Goal: Information Seeking & Learning: Check status

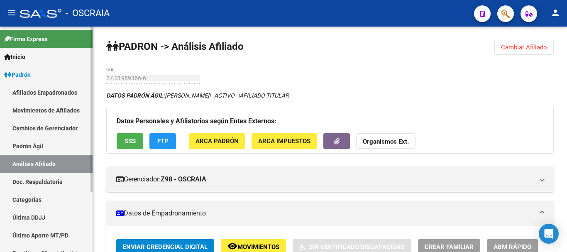
click at [28, 148] on link "Padrón Ágil" at bounding box center [46, 146] width 92 height 18
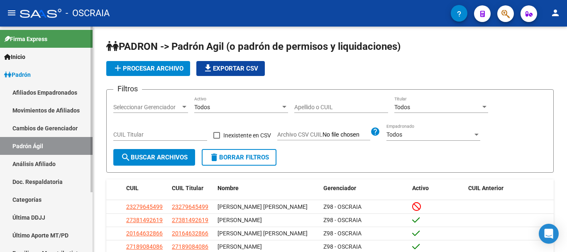
click at [40, 140] on link "Padrón Ágil" at bounding box center [46, 146] width 92 height 18
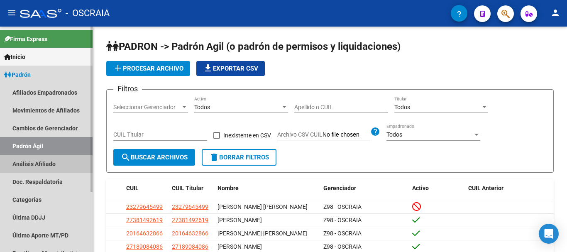
click at [46, 162] on link "Análisis Afiliado" at bounding box center [46, 164] width 92 height 18
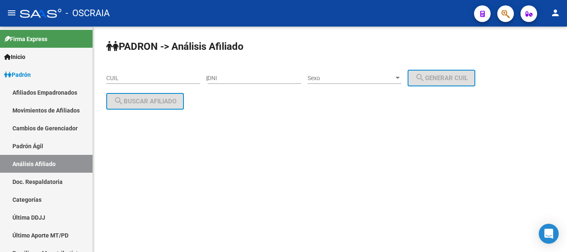
click at [181, 84] on div "CUIL" at bounding box center [153, 79] width 94 height 24
click at [180, 74] on div "CUIL" at bounding box center [153, 75] width 94 height 17
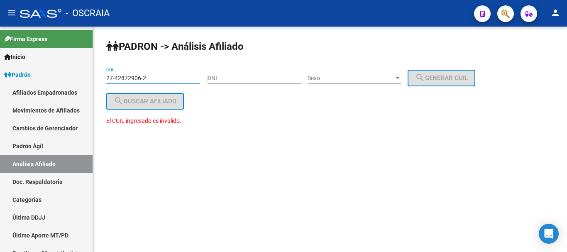
click at [233, 121] on div "El CUIL ingresado es invalido." at bounding box center [329, 125] width 447 height 18
click at [124, 77] on input "27-42872906-2" at bounding box center [153, 78] width 94 height 7
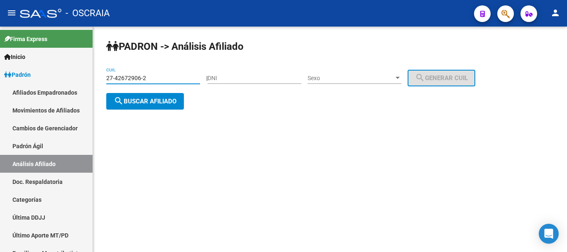
type input "27-42672906-2"
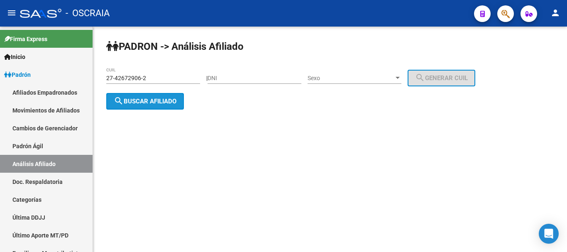
click at [174, 103] on span "search Buscar afiliado" at bounding box center [145, 100] width 63 height 7
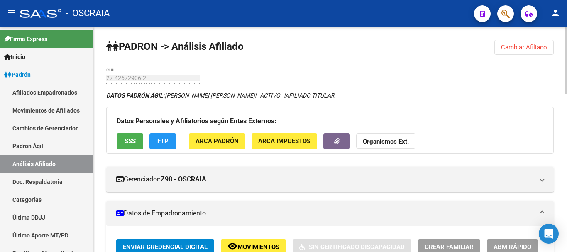
click at [314, 201] on mat-expansion-panel-header "Datos de Empadronamiento" at bounding box center [329, 213] width 447 height 25
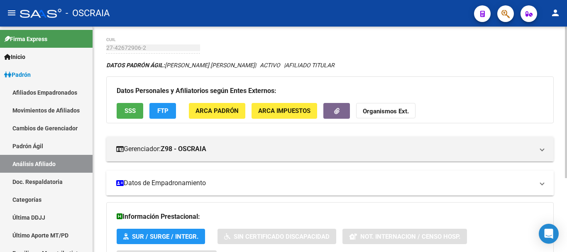
scroll to position [27, 0]
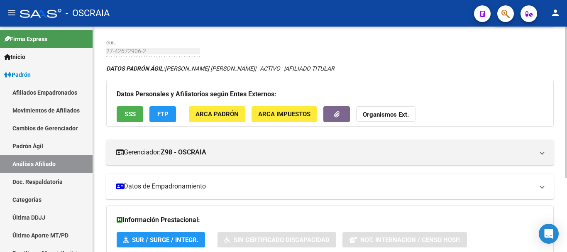
click at [192, 185] on mat-panel-title "Datos de Empadronamiento" at bounding box center [324, 186] width 417 height 9
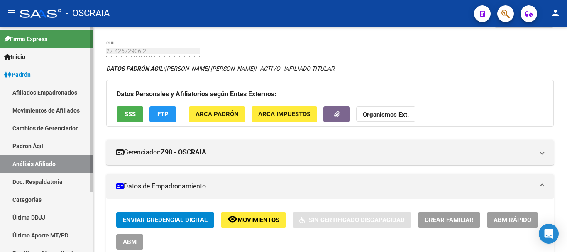
click at [44, 144] on link "Padrón Ágil" at bounding box center [46, 146] width 92 height 18
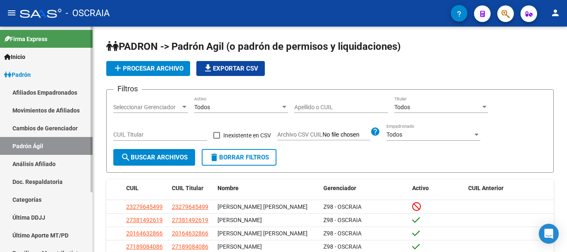
click at [27, 163] on link "Análisis Afiliado" at bounding box center [46, 164] width 92 height 18
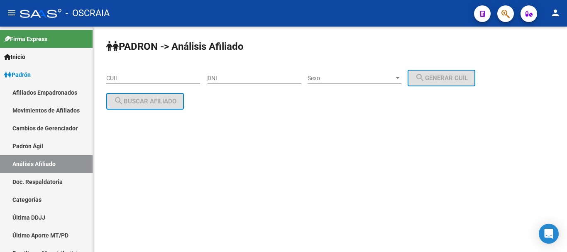
click at [151, 75] on input "CUIL" at bounding box center [153, 78] width 94 height 7
paste input "20-26361712-7"
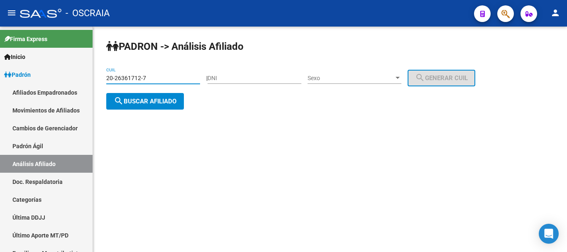
type input "20-26361712-7"
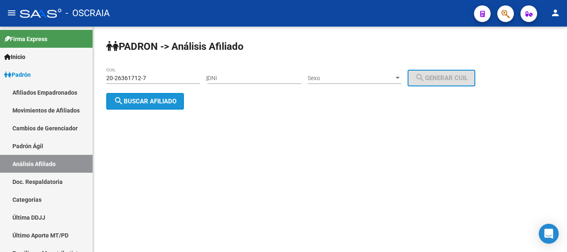
click at [172, 102] on span "search Buscar afiliado" at bounding box center [145, 100] width 63 height 7
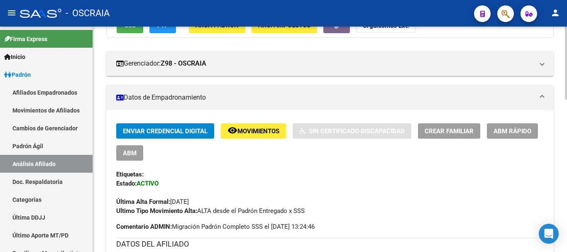
scroll to position [124, 0]
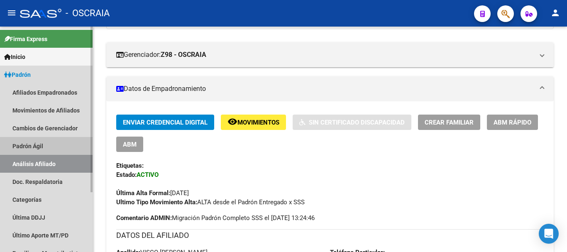
click at [44, 145] on link "Padrón Ágil" at bounding box center [46, 146] width 92 height 18
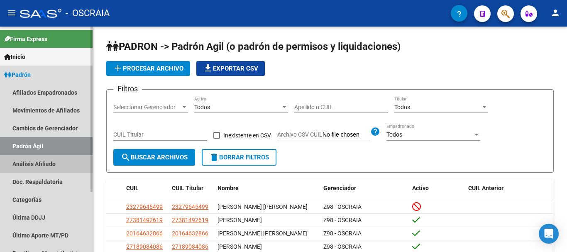
click at [46, 162] on link "Análisis Afiliado" at bounding box center [46, 164] width 92 height 18
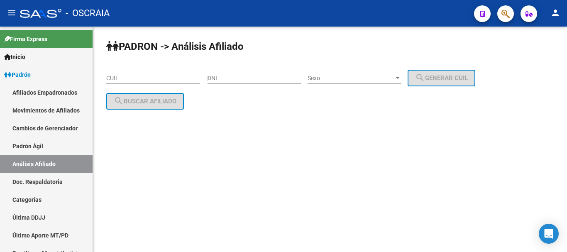
click at [188, 80] on input "CUIL" at bounding box center [153, 78] width 94 height 7
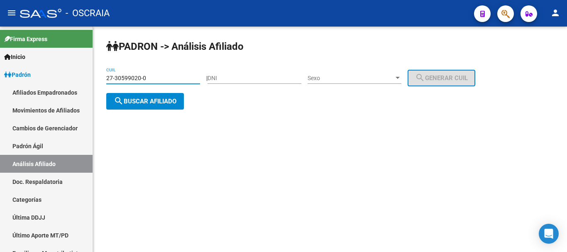
type input "27-30599020-0"
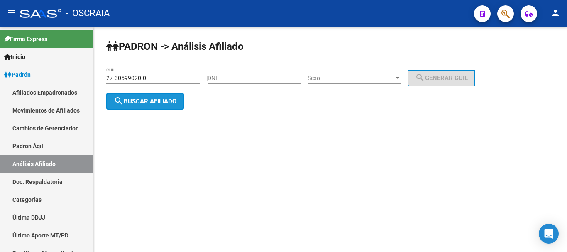
click at [171, 102] on span "search Buscar afiliado" at bounding box center [145, 100] width 63 height 7
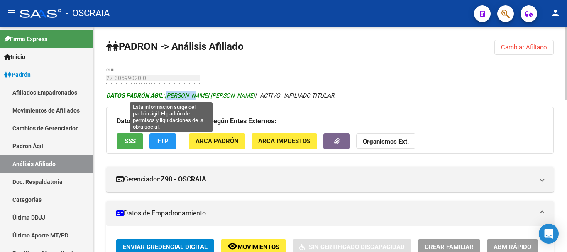
drag, startPoint x: 166, startPoint y: 93, endPoint x: 193, endPoint y: 95, distance: 26.6
click at [193, 95] on span "DATOS PADRÓN ÁGIL: [PERSON_NAME] [PERSON_NAME]" at bounding box center [180, 95] width 148 height 7
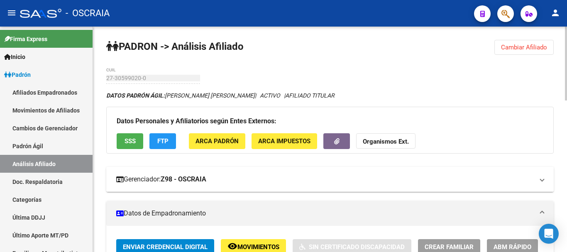
click at [307, 176] on mat-panel-title "Gerenciador: Z98 - OSCRAIA" at bounding box center [324, 179] width 417 height 9
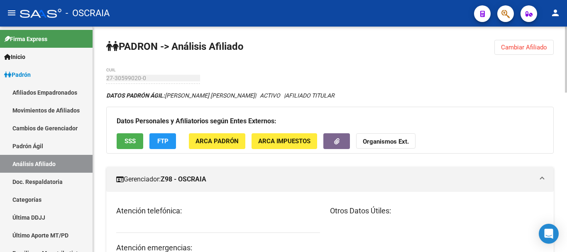
click at [257, 183] on mat-panel-title "Gerenciador: Z98 - OSCRAIA" at bounding box center [324, 179] width 417 height 9
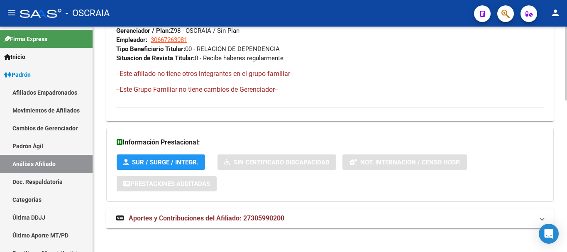
scroll to position [461, 0]
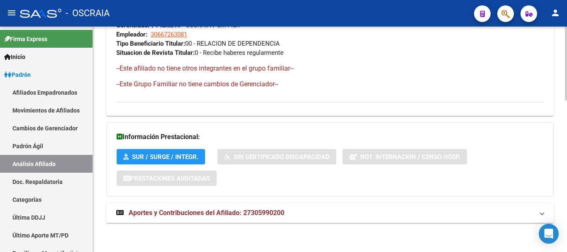
click at [187, 214] on span "Aportes y Contribuciones del Afiliado: 27305990200" at bounding box center [207, 213] width 156 height 8
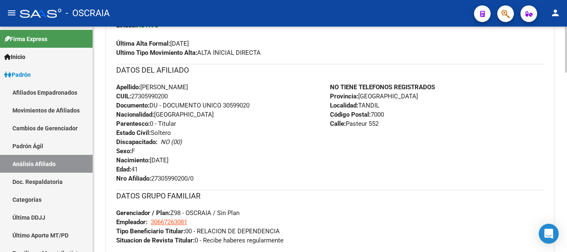
scroll to position [254, 0]
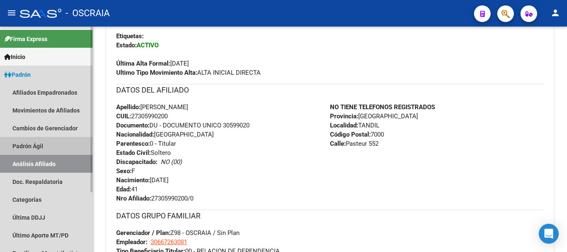
click at [25, 147] on link "Padrón Ágil" at bounding box center [46, 146] width 92 height 18
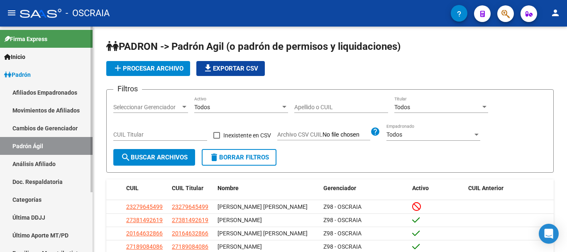
click at [37, 161] on link "Análisis Afiliado" at bounding box center [46, 164] width 92 height 18
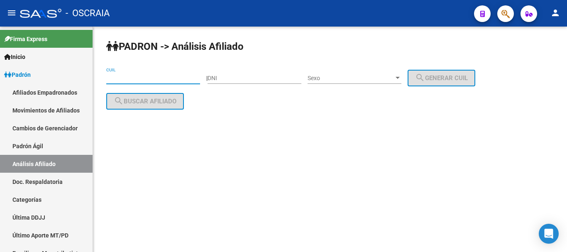
click at [142, 75] on input "CUIL" at bounding box center [153, 78] width 94 height 7
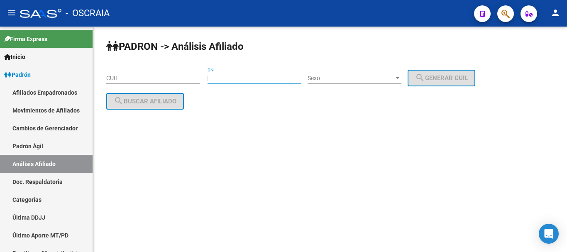
click at [239, 79] on input "DNI" at bounding box center [254, 78] width 94 height 7
type input "35836823"
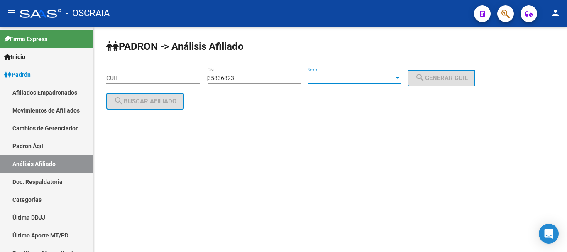
click at [328, 76] on span "Sexo" at bounding box center [350, 78] width 86 height 7
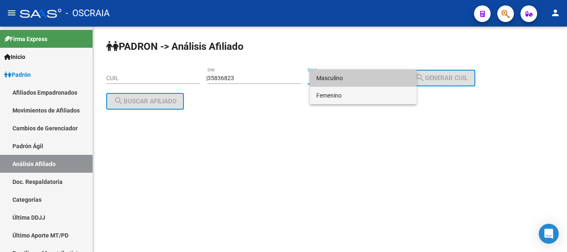
drag, startPoint x: 349, startPoint y: 95, endPoint x: 377, endPoint y: 92, distance: 27.5
click at [350, 95] on span "Femenino" at bounding box center [363, 95] width 94 height 17
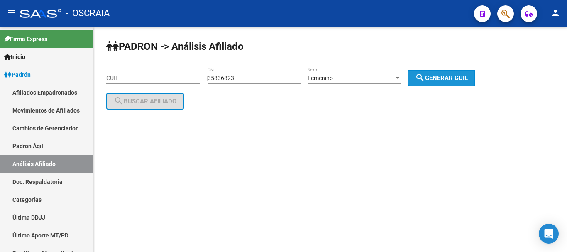
click at [432, 71] on button "search Generar CUIL" at bounding box center [441, 78] width 68 height 17
type input "27-35836823-4"
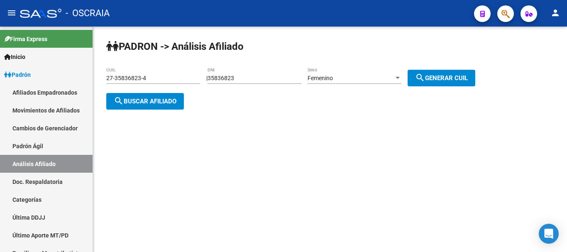
click at [155, 99] on span "search Buscar afiliado" at bounding box center [145, 100] width 63 height 7
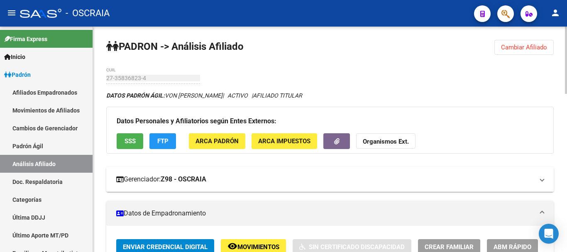
click at [278, 176] on mat-panel-title "Gerenciador: Z98 - OSCRAIA" at bounding box center [324, 179] width 417 height 9
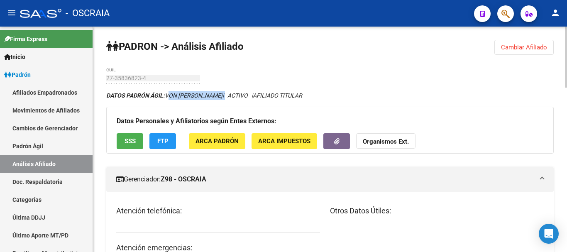
drag, startPoint x: 168, startPoint y: 94, endPoint x: 239, endPoint y: 96, distance: 71.0
click at [239, 96] on icon "DATOS PADRÓN ÁGIL: VON [PERSON_NAME] | ACTIVO | AFILIADO TITULAR" at bounding box center [204, 95] width 196 height 7
copy icon "VON [PERSON_NAME]"
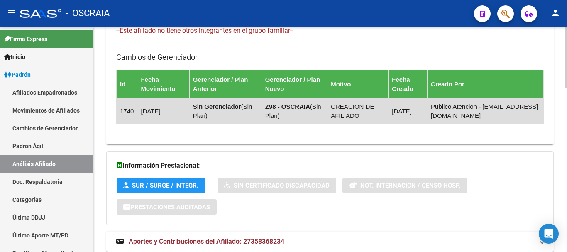
scroll to position [609, 0]
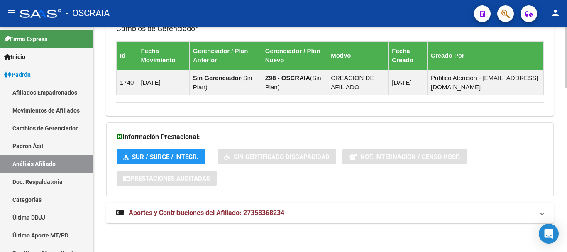
click at [214, 212] on span "Aportes y Contribuciones del Afiliado: 27358368234" at bounding box center [207, 213] width 156 height 8
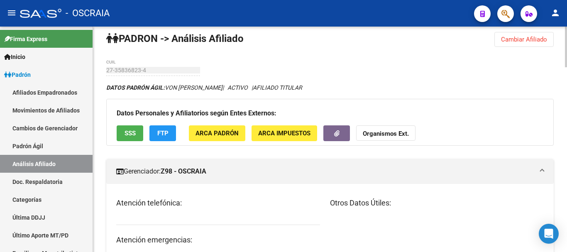
scroll to position [0, 0]
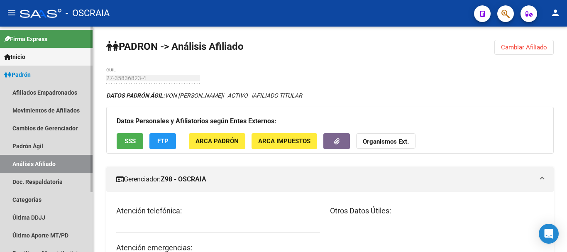
click at [39, 71] on link "Padrón" at bounding box center [46, 75] width 92 height 18
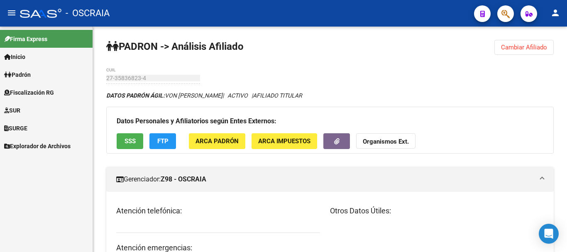
click at [38, 74] on link "Padrón" at bounding box center [46, 75] width 92 height 18
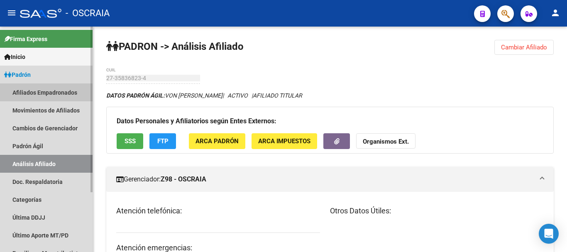
click at [35, 93] on link "Afiliados Empadronados" at bounding box center [46, 92] width 92 height 18
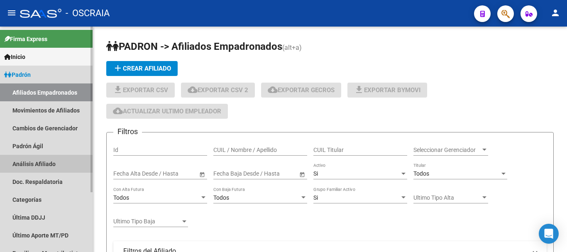
click at [45, 162] on link "Análisis Afiliado" at bounding box center [46, 164] width 92 height 18
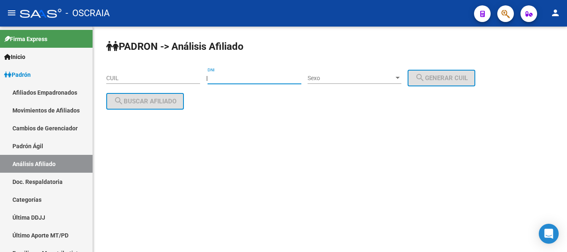
click at [284, 78] on input "DNI" at bounding box center [254, 78] width 94 height 7
type input "20100963"
click at [350, 75] on span "Sexo" at bounding box center [350, 78] width 86 height 7
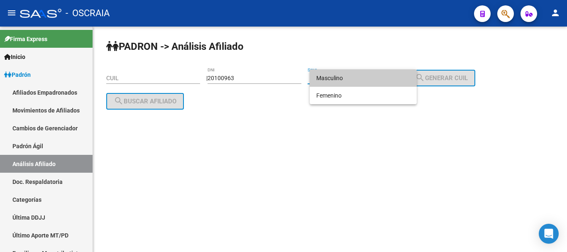
click at [353, 76] on span "Masculino" at bounding box center [363, 77] width 94 height 17
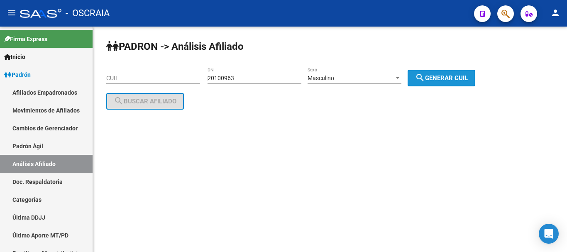
click at [448, 79] on span "search Generar CUIL" at bounding box center [441, 77] width 53 height 7
type input "20-20100963-5"
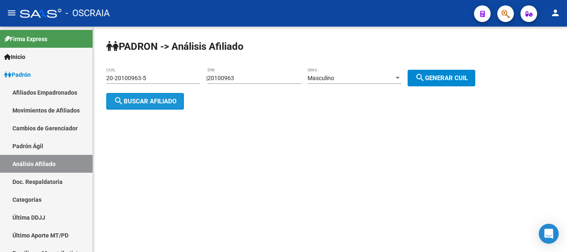
click at [159, 95] on button "search Buscar afiliado" at bounding box center [145, 101] width 78 height 17
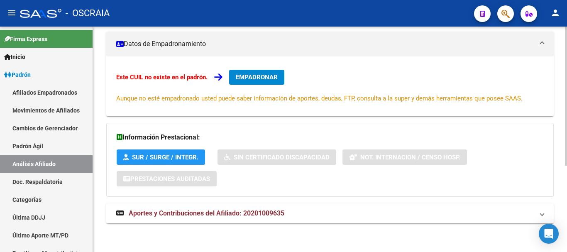
scroll to position [140, 0]
click at [238, 211] on span "Aportes y Contribuciones del Afiliado: 20201009635" at bounding box center [207, 213] width 156 height 8
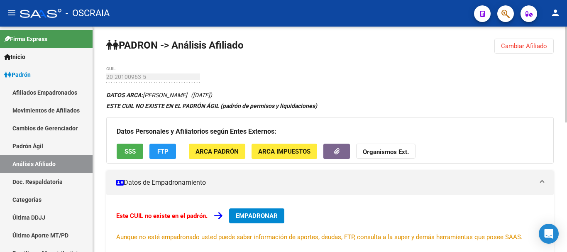
scroll to position [0, 0]
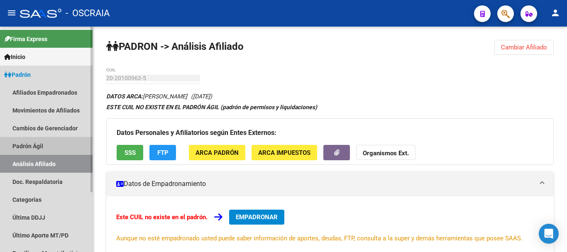
click at [34, 148] on link "Padrón Ágil" at bounding box center [46, 146] width 92 height 18
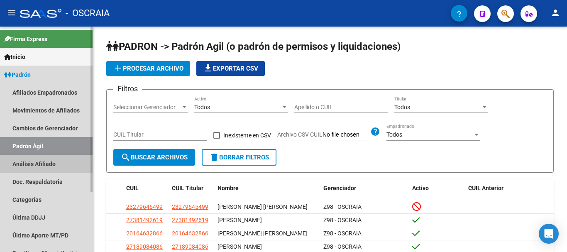
click at [36, 163] on link "Análisis Afiliado" at bounding box center [46, 164] width 92 height 18
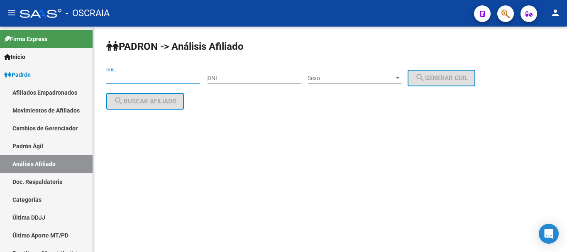
click at [179, 78] on input "CUIL" at bounding box center [153, 78] width 94 height 7
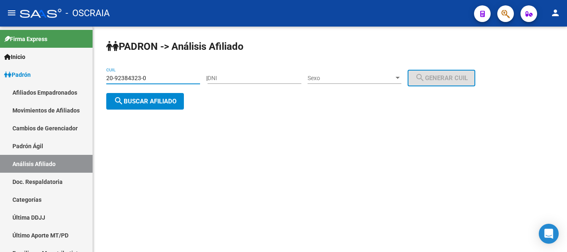
type input "20-92384323-0"
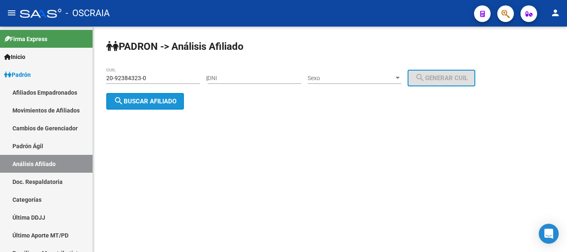
click at [170, 97] on span "search Buscar afiliado" at bounding box center [145, 100] width 63 height 7
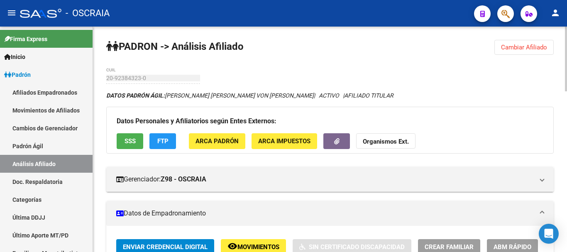
click at [444, 110] on div "Datos Personales y Afiliatorios según Entes Externos: SSS FTP ARCA Padrón ARCA …" at bounding box center [329, 130] width 447 height 46
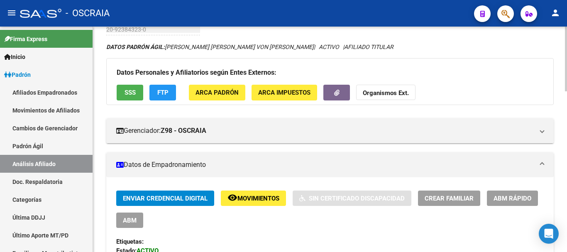
scroll to position [41, 0]
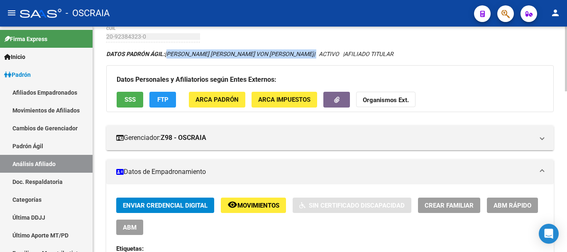
drag, startPoint x: 166, startPoint y: 54, endPoint x: 283, endPoint y: 55, distance: 116.6
click at [284, 55] on icon "DATOS PADRÓN ÁGIL: [PERSON_NAME] [PERSON_NAME] VON [PERSON_NAME] | ACTIVO | AFI…" at bounding box center [249, 54] width 287 height 7
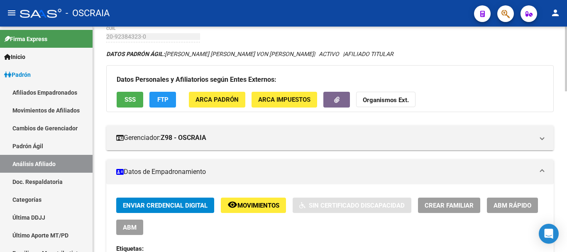
click at [417, 65] on div "Datos Personales y Afiliatorios según Entes Externos: SSS FTP ARCA Padrón ARCA …" at bounding box center [329, 88] width 447 height 46
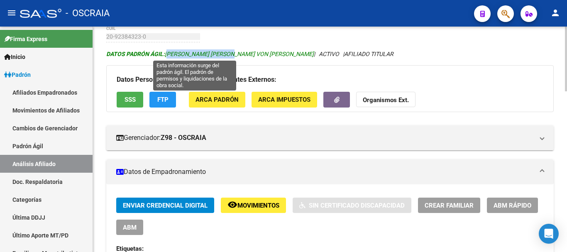
drag, startPoint x: 166, startPoint y: 51, endPoint x: 234, endPoint y: 51, distance: 67.6
click at [234, 51] on span "DATOS PADRÓN ÁGIL: [PERSON_NAME] [PERSON_NAME] VON [PERSON_NAME]" at bounding box center [209, 54] width 207 height 7
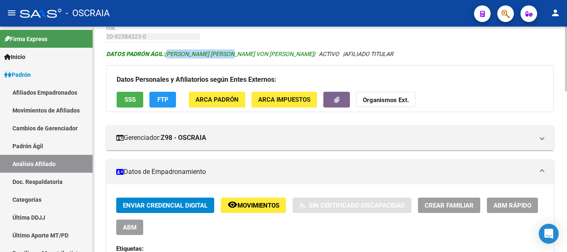
copy span "[PERSON_NAME] [PERSON_NAME] VON [PERSON_NAME]"
drag, startPoint x: 235, startPoint y: 54, endPoint x: 276, endPoint y: 54, distance: 41.1
click at [283, 54] on icon "DATOS PADRÓN ÁGIL: [PERSON_NAME] [PERSON_NAME] VON [PERSON_NAME] | ACTIVO | AFI…" at bounding box center [249, 54] width 287 height 7
copy span "[PERSON_NAME]"
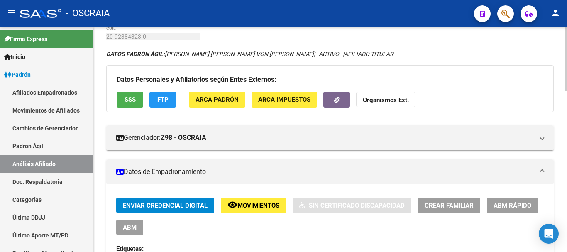
scroll to position [0, 0]
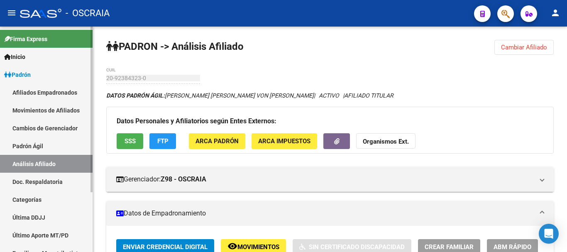
click at [33, 147] on link "Padrón Ágil" at bounding box center [46, 146] width 92 height 18
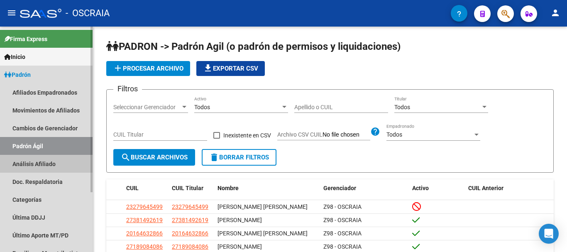
click at [31, 160] on link "Análisis Afiliado" at bounding box center [46, 164] width 92 height 18
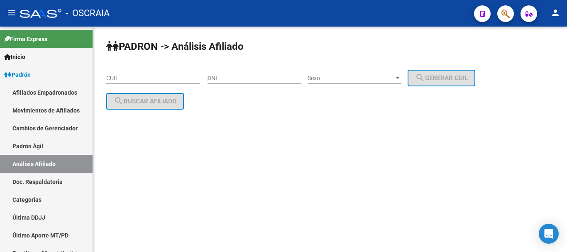
click at [148, 82] on div "CUIL" at bounding box center [153, 75] width 94 height 17
paste input "27-17316363-3"
click at [230, 104] on div "PADRON -> Análisis Afiliado 27-17316363-3 CUIL | DNI Sexo Sexo search Generar C…" at bounding box center [330, 91] width 474 height 128
click at [174, 75] on input "27-17316363-3" at bounding box center [153, 78] width 94 height 7
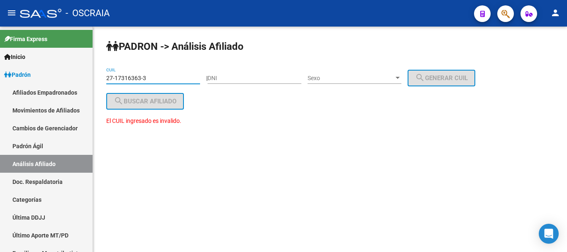
click at [137, 76] on input "27-17316363-3" at bounding box center [153, 78] width 94 height 7
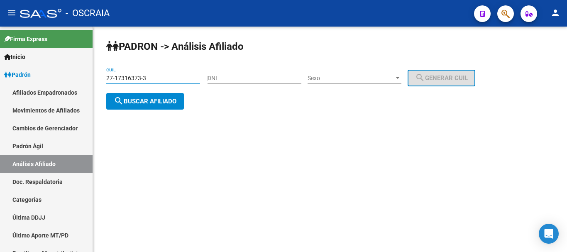
type input "27-17316373-3"
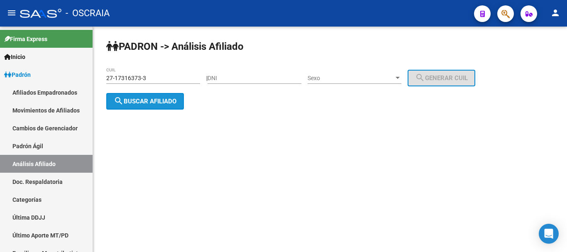
click at [175, 105] on button "search Buscar afiliado" at bounding box center [145, 101] width 78 height 17
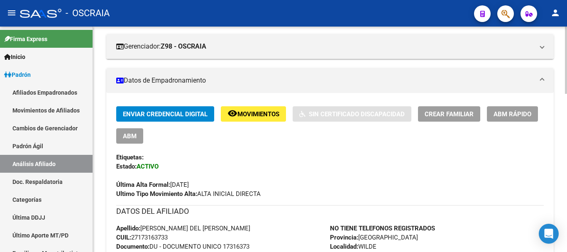
scroll to position [166, 0]
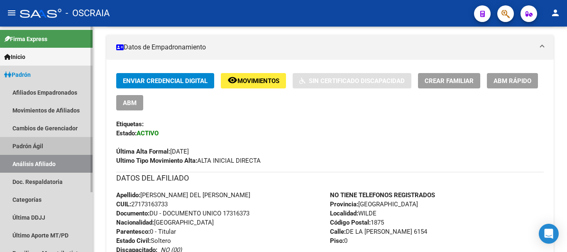
click at [37, 138] on link "Padrón Ágil" at bounding box center [46, 146] width 92 height 18
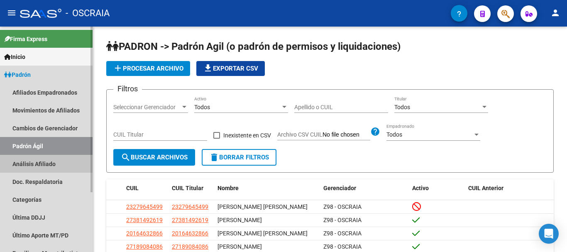
click at [41, 165] on link "Análisis Afiliado" at bounding box center [46, 164] width 92 height 18
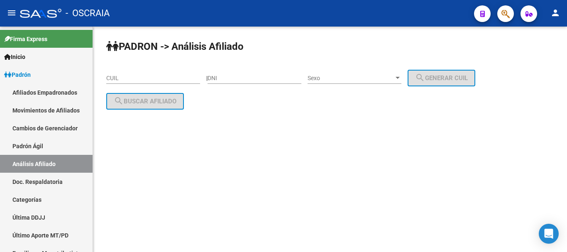
click at [181, 78] on input "CUIL" at bounding box center [153, 78] width 94 height 7
paste input "20-21933837-7"
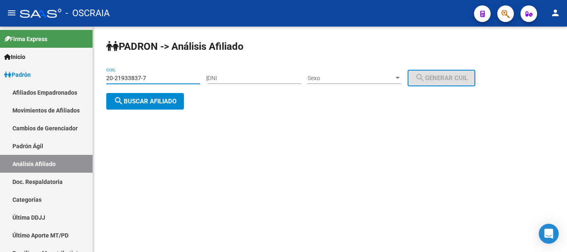
type input "20-21933837-7"
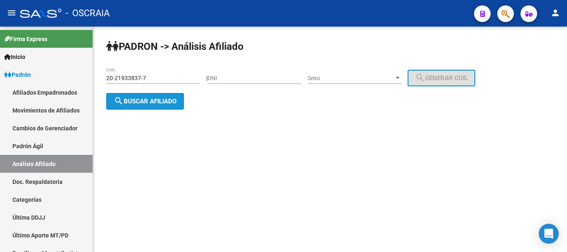
click at [156, 100] on span "search Buscar afiliado" at bounding box center [145, 100] width 63 height 7
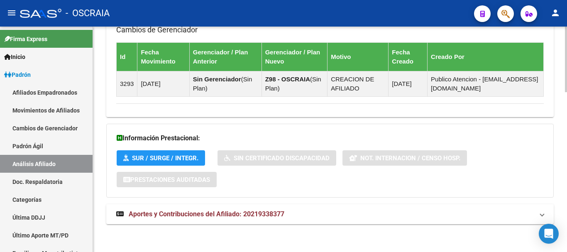
scroll to position [550, 0]
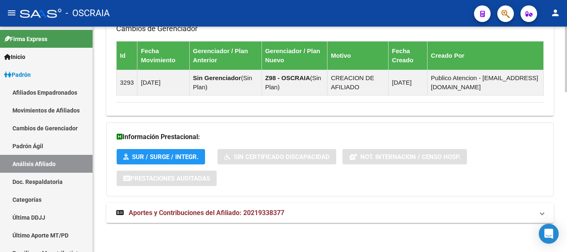
click at [197, 211] on span "Aportes y Contribuciones del Afiliado: 20219338377" at bounding box center [207, 213] width 156 height 8
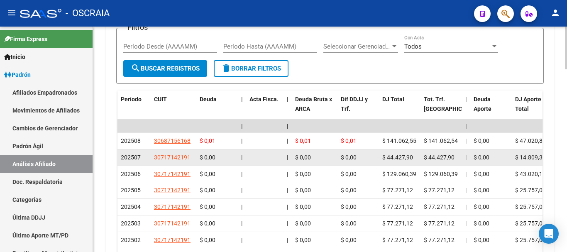
scroll to position [840, 0]
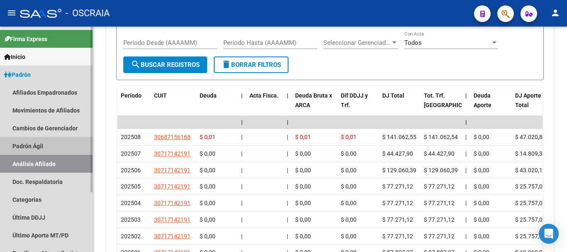
click at [42, 146] on link "Padrón Ágil" at bounding box center [46, 146] width 92 height 18
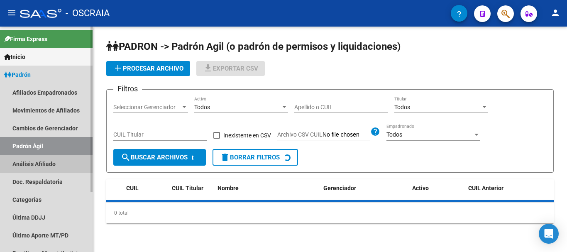
click at [33, 164] on link "Análisis Afiliado" at bounding box center [46, 164] width 92 height 18
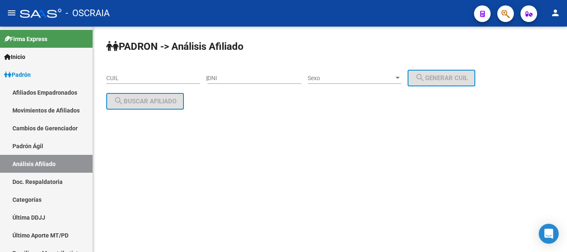
click at [186, 75] on input "CUIL" at bounding box center [153, 78] width 94 height 7
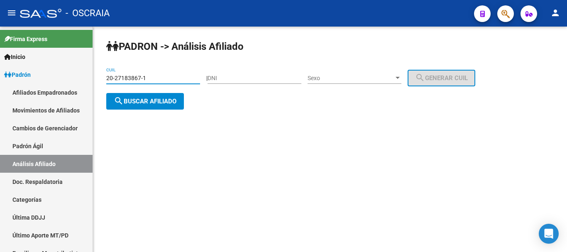
type input "20-27183867-1"
click at [264, 85] on div "DNI" at bounding box center [254, 79] width 94 height 24
click at [281, 112] on div "PADRON -> Análisis Afiliado 20-27183867-1 CUIL | DNI Sexo Sexo search Generar C…" at bounding box center [330, 82] width 474 height 110
click at [179, 103] on button "search Buscar afiliado" at bounding box center [145, 101] width 78 height 17
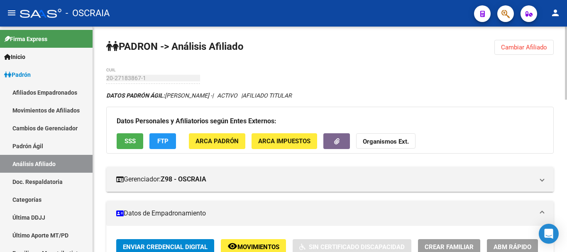
drag, startPoint x: 139, startPoint y: 73, endPoint x: 391, endPoint y: 91, distance: 252.0
click at [409, 92] on div "DATOS PADRÓN ÁGIL: [PERSON_NAME] - | ACTIVO | AFILIADO TITULAR" at bounding box center [329, 95] width 447 height 9
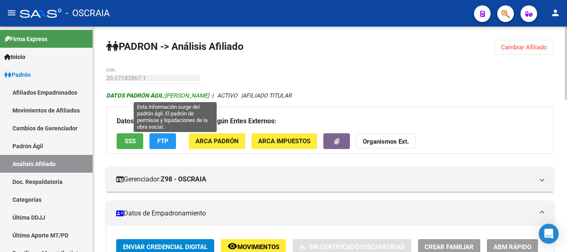
drag, startPoint x: 166, startPoint y: 95, endPoint x: 241, endPoint y: 96, distance: 74.3
click at [212, 96] on span "DATOS PADRÓN ÁGIL: [PERSON_NAME] -" at bounding box center [159, 95] width 106 height 7
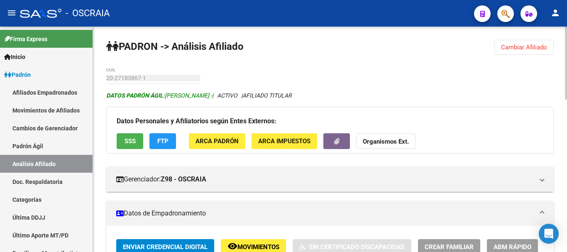
copy span "[PERSON_NAME]"
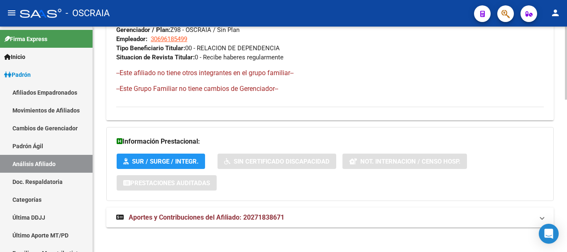
scroll to position [468, 0]
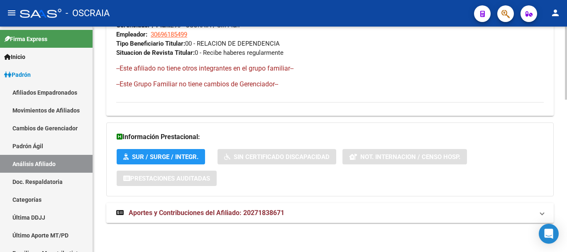
click at [185, 214] on span "Aportes y Contribuciones del Afiliado: 20271838671" at bounding box center [207, 213] width 156 height 8
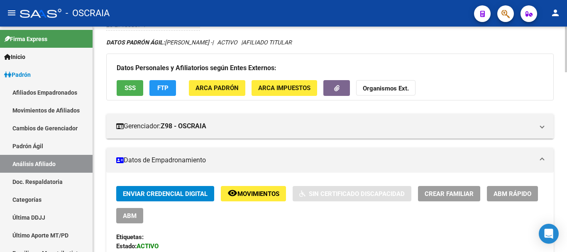
scroll to position [0, 0]
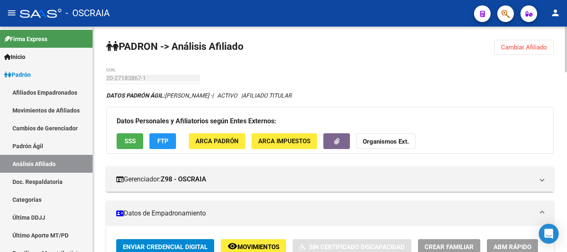
click at [149, 82] on div "20-27183867-1 CUIL" at bounding box center [153, 75] width 94 height 17
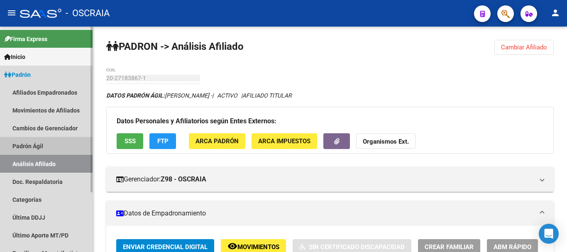
click at [34, 141] on link "Padrón Ágil" at bounding box center [46, 146] width 92 height 18
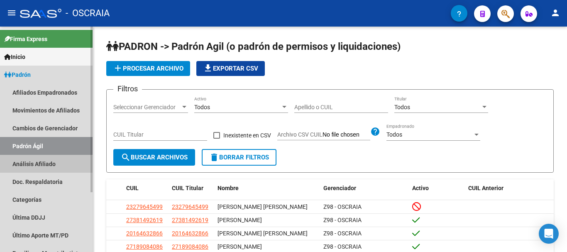
click at [39, 165] on link "Análisis Afiliado" at bounding box center [46, 164] width 92 height 18
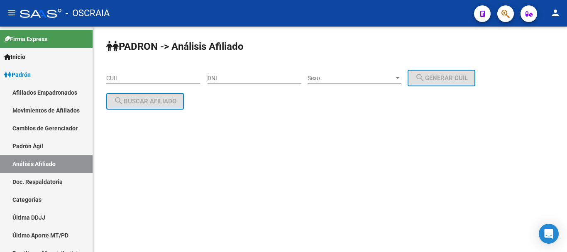
click at [192, 79] on input "CUIL" at bounding box center [153, 78] width 94 height 7
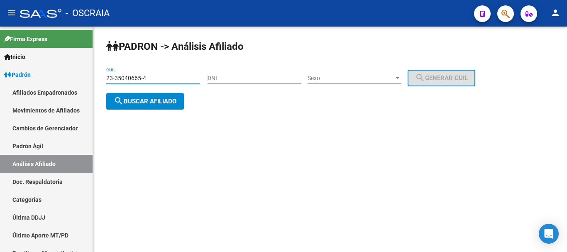
type input "23-35040665-4"
click at [169, 104] on span "search Buscar afiliado" at bounding box center [145, 100] width 63 height 7
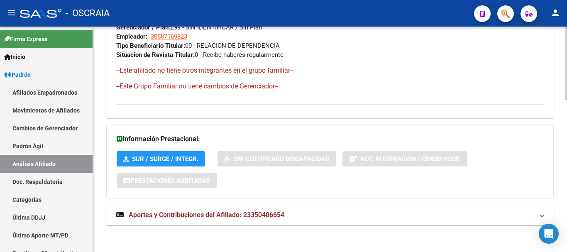
scroll to position [468, 0]
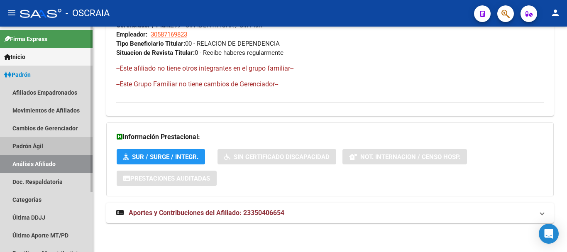
click at [38, 146] on link "Padrón Ágil" at bounding box center [46, 146] width 92 height 18
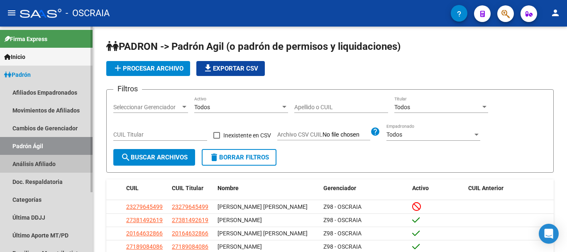
click at [39, 163] on link "Análisis Afiliado" at bounding box center [46, 164] width 92 height 18
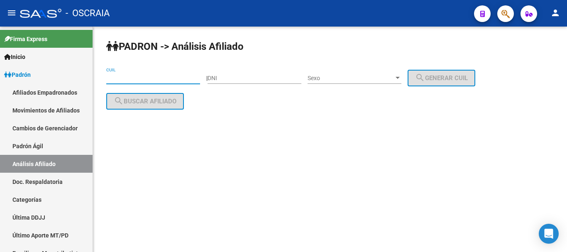
click at [173, 78] on input "CUIL" at bounding box center [153, 78] width 94 height 7
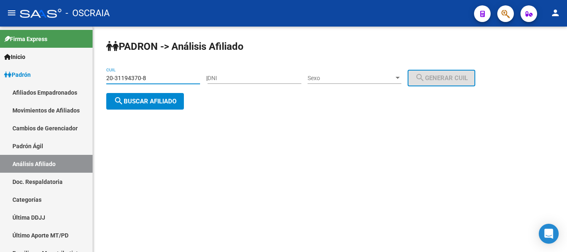
type input "20-31194370-8"
click at [239, 105] on div "PADRON -> Análisis Afiliado 20-31194370-8 CUIL | DNI Sexo Sexo search Generar C…" at bounding box center [330, 82] width 474 height 110
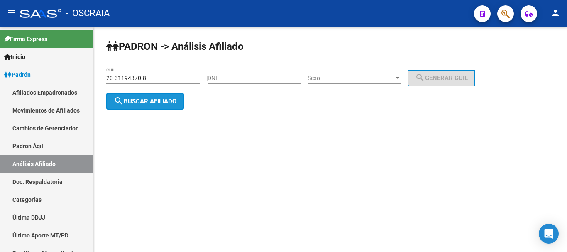
click at [168, 99] on span "search Buscar afiliado" at bounding box center [145, 100] width 63 height 7
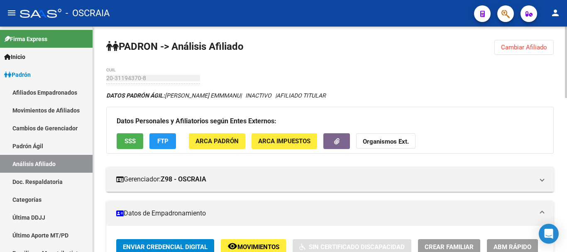
click at [473, 97] on div "DATOS PADRÓN ÁGIL: [PERSON_NAME] EMMMANU | INACTIVO | AFILIADO TITULAR" at bounding box center [329, 95] width 447 height 9
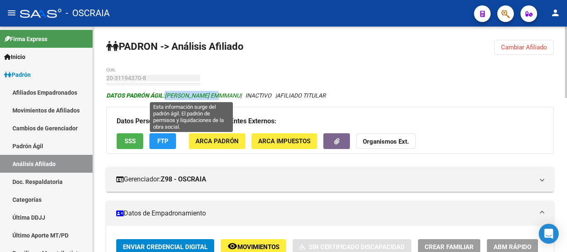
drag, startPoint x: 165, startPoint y: 95, endPoint x: 217, endPoint y: 96, distance: 51.9
click at [217, 96] on span "DATOS PADRÓN ÁGIL: [PERSON_NAME]" at bounding box center [173, 95] width 134 height 7
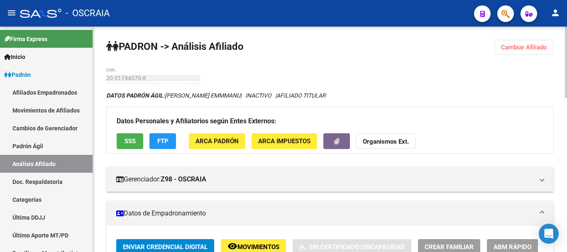
click at [328, 201] on mat-expansion-panel-header "Datos de Empadronamiento" at bounding box center [329, 213] width 447 height 25
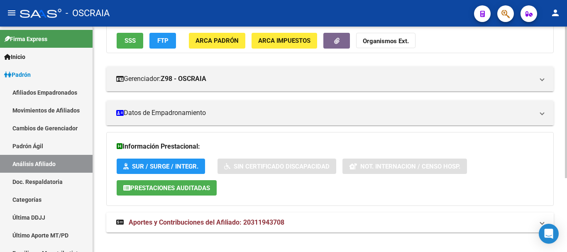
scroll to position [110, 0]
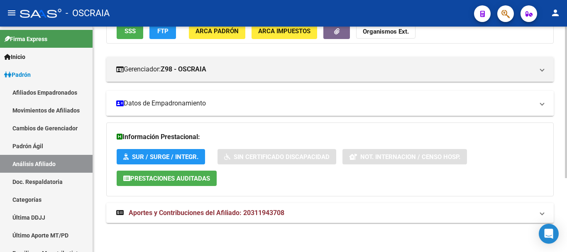
click at [150, 98] on mat-expansion-panel-header "Datos de Empadronamiento" at bounding box center [329, 103] width 447 height 25
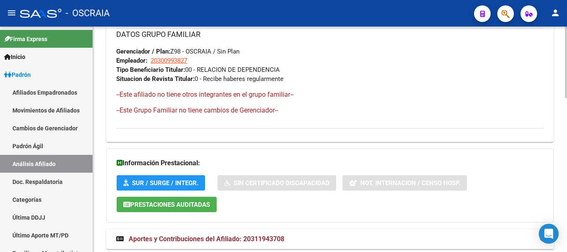
scroll to position [486, 0]
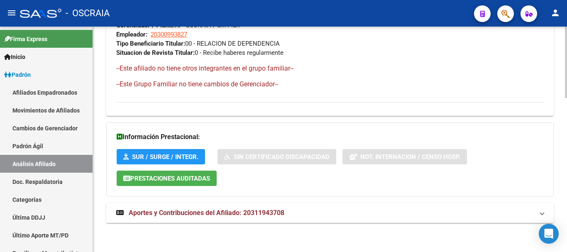
click at [158, 209] on span "Aportes y Contribuciones del Afiliado: 20311943708" at bounding box center [207, 213] width 156 height 8
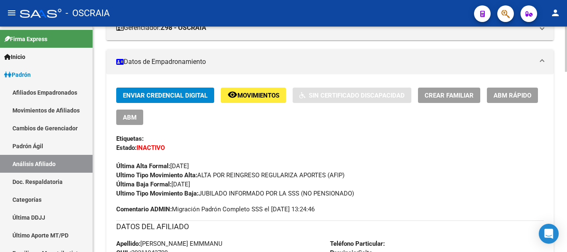
scroll to position [30, 0]
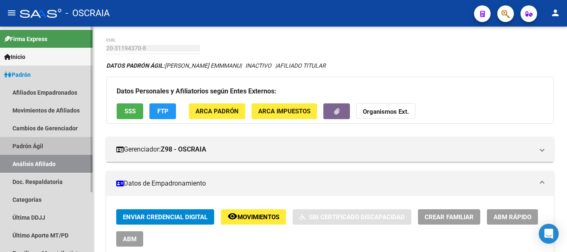
click at [26, 141] on link "Padrón Ágil" at bounding box center [46, 146] width 92 height 18
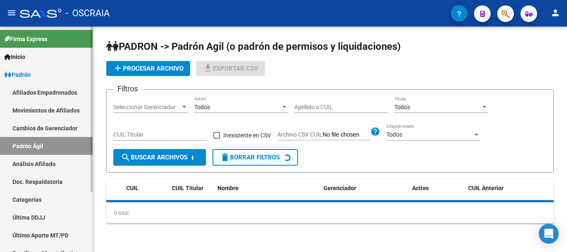
click at [27, 160] on link "Análisis Afiliado" at bounding box center [46, 164] width 92 height 18
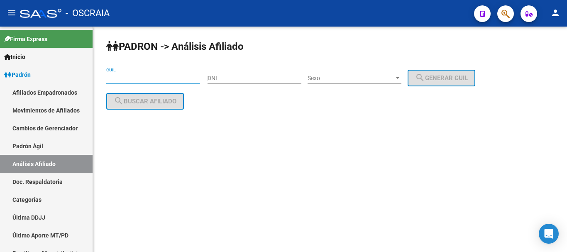
click at [161, 77] on input "CUIL" at bounding box center [153, 78] width 94 height 7
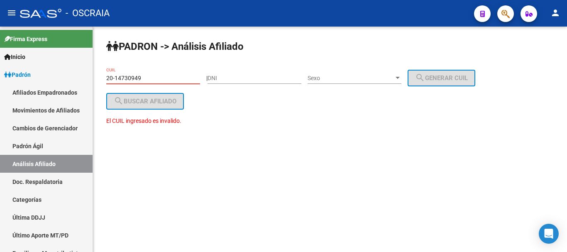
click at [175, 80] on input "20-14730949" at bounding box center [153, 78] width 94 height 7
click at [244, 110] on div "PADRON -> Análisis Afiliado 20-14730949 CUIL | DNI Sexo Sexo search Generar CUI…" at bounding box center [330, 91] width 474 height 128
click at [187, 80] on input "20-14730949" at bounding box center [153, 78] width 94 height 7
type input "2"
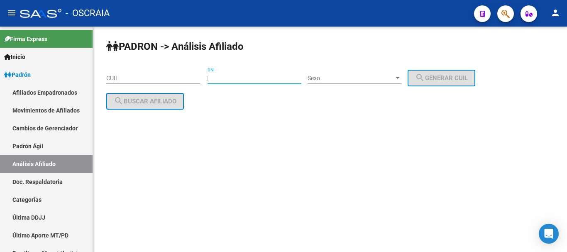
click at [236, 79] on input "DNI" at bounding box center [254, 78] width 94 height 7
type input "147300094"
click at [354, 84] on div "Sexo Sexo" at bounding box center [354, 79] width 94 height 24
click at [401, 78] on div at bounding box center [397, 78] width 7 height 7
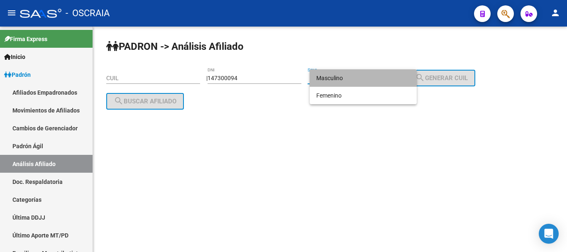
click at [403, 78] on span "Masculino" at bounding box center [363, 77] width 94 height 17
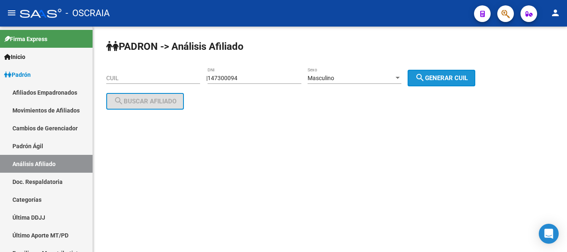
click at [425, 75] on mat-icon "search" at bounding box center [420, 78] width 10 height 10
click at [450, 74] on span "search Generar CUIL" at bounding box center [441, 77] width 53 height 7
click at [457, 72] on button "search Generar CUIL" at bounding box center [441, 78] width 68 height 17
click at [156, 80] on input "CUIL" at bounding box center [153, 78] width 94 height 7
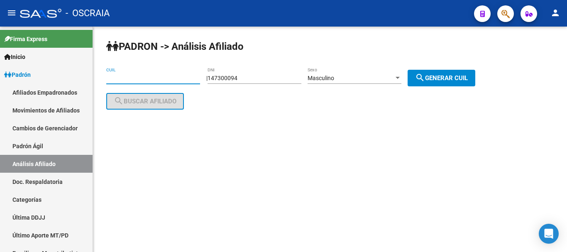
click at [138, 78] on input "CUIL" at bounding box center [153, 78] width 94 height 7
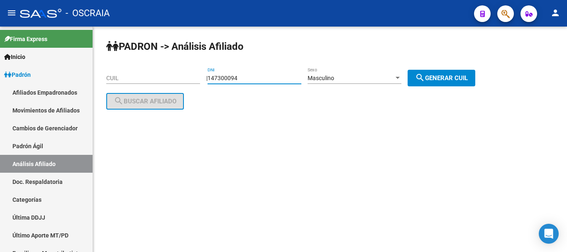
click at [262, 79] on input "147300094" at bounding box center [254, 78] width 94 height 7
click at [47, 150] on link "Padrón Ágil" at bounding box center [46, 146] width 92 height 18
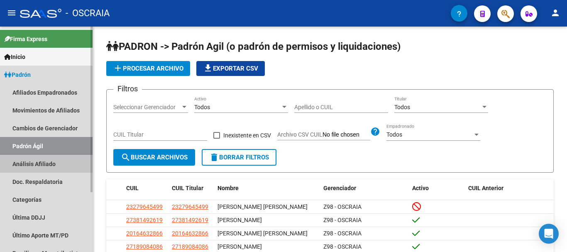
click at [50, 159] on link "Análisis Afiliado" at bounding box center [46, 164] width 92 height 18
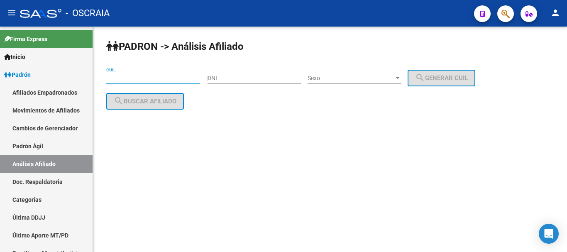
click at [172, 80] on input "CUIL" at bounding box center [153, 78] width 94 height 7
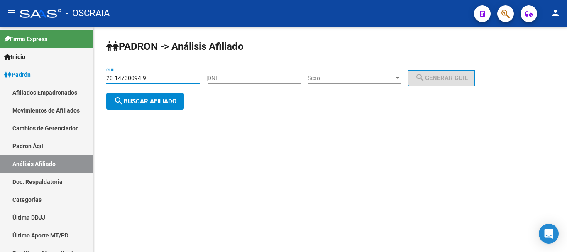
type input "20-14730094-9"
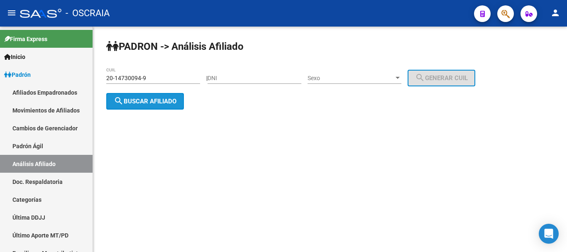
click at [139, 105] on button "search Buscar afiliado" at bounding box center [145, 101] width 78 height 17
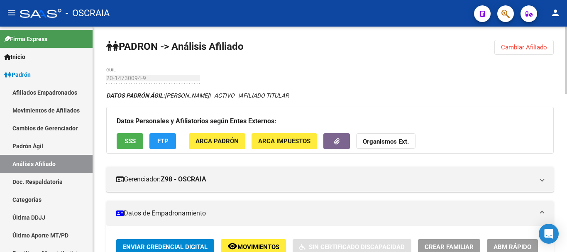
click at [466, 130] on div "Datos Personales y Afiliatorios según Entes Externos: SSS FTP ARCA Padrón ARCA …" at bounding box center [329, 130] width 447 height 46
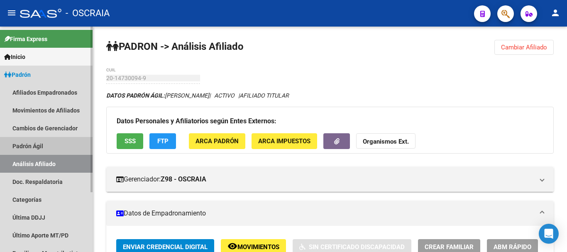
click at [36, 143] on link "Padrón Ágil" at bounding box center [46, 146] width 92 height 18
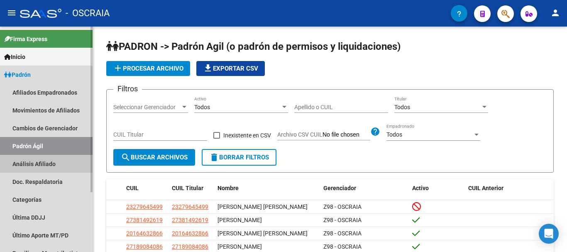
click at [52, 161] on link "Análisis Afiliado" at bounding box center [46, 164] width 92 height 18
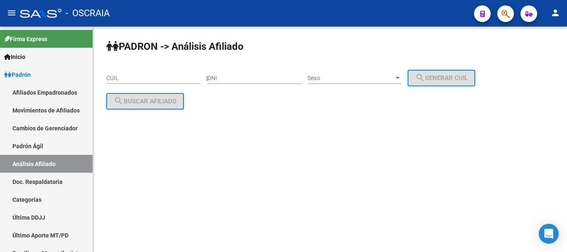
click at [176, 79] on input "CUIL" at bounding box center [153, 78] width 94 height 7
click at [209, 101] on div "PADRON -> Análisis Afiliado 27-27268882 CUIL | DNI Sexo Sexo search Generar CUI…" at bounding box center [330, 91] width 474 height 128
click at [185, 76] on input "27-27268882" at bounding box center [153, 78] width 94 height 7
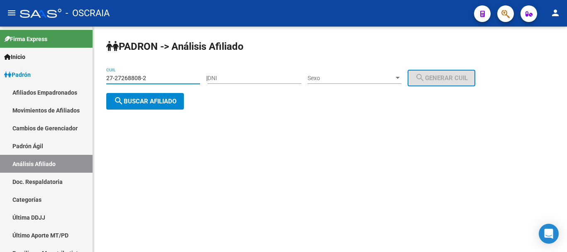
type input "27-27268808-2"
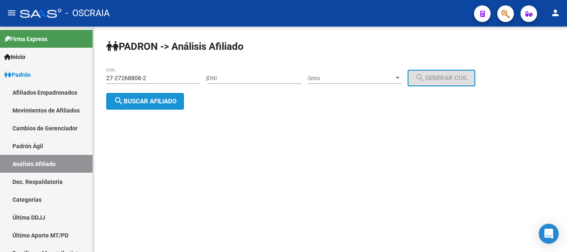
click at [137, 100] on span "search Buscar afiliado" at bounding box center [145, 100] width 63 height 7
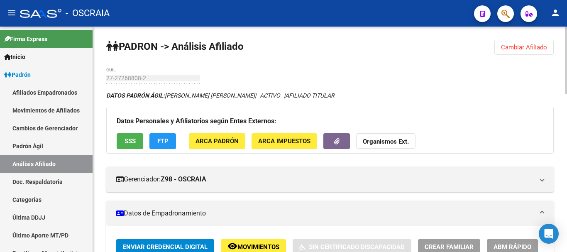
drag, startPoint x: 492, startPoint y: 149, endPoint x: 455, endPoint y: 146, distance: 37.5
click at [482, 149] on div "Datos Personales y Afiliatorios según Entes Externos: SSS FTP ARCA Padrón ARCA …" at bounding box center [329, 130] width 447 height 46
drag, startPoint x: 387, startPoint y: 205, endPoint x: 382, endPoint y: 202, distance: 4.8
click at [385, 204] on mat-expansion-panel-header "Datos de Empadronamiento" at bounding box center [329, 213] width 447 height 25
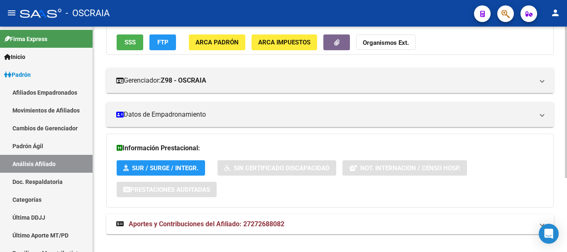
scroll to position [110, 0]
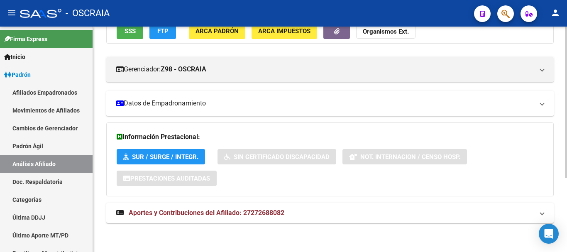
click at [188, 101] on mat-panel-title "Datos de Empadronamiento" at bounding box center [324, 103] width 417 height 9
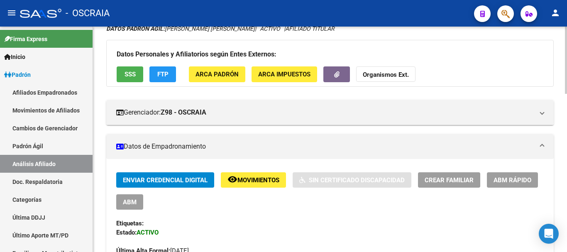
scroll to position [0, 0]
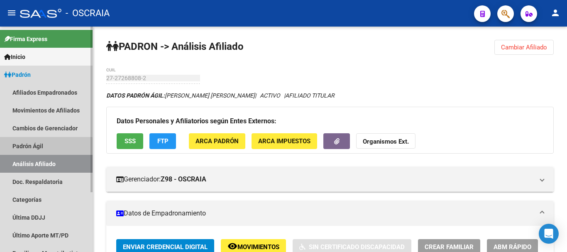
click at [32, 148] on link "Padrón Ágil" at bounding box center [46, 146] width 92 height 18
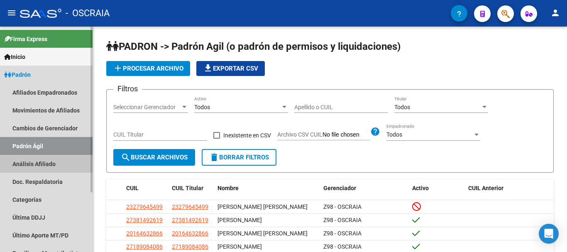
click at [33, 161] on link "Análisis Afiliado" at bounding box center [46, 164] width 92 height 18
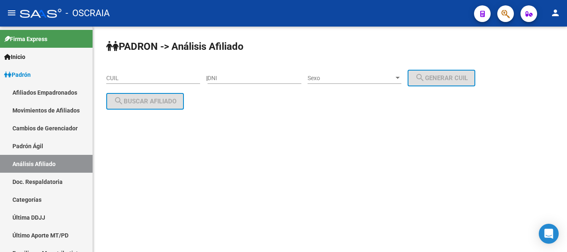
click at [175, 81] on input "CUIL" at bounding box center [153, 78] width 94 height 7
paste input "20-28435022-8"
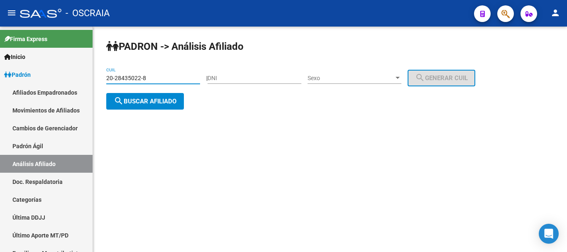
type input "20-28435022-8"
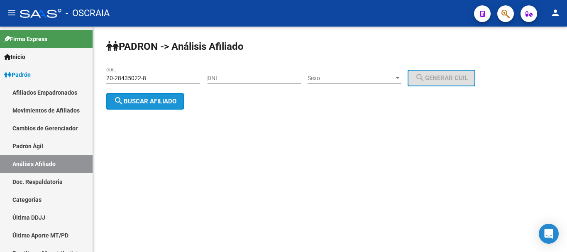
click at [167, 98] on span "search Buscar afiliado" at bounding box center [145, 100] width 63 height 7
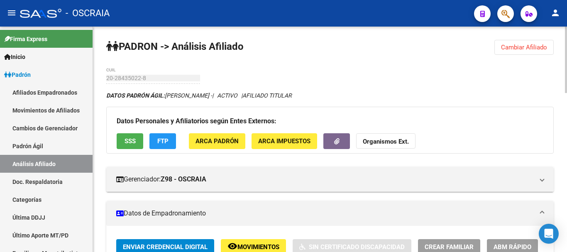
click at [318, 217] on mat-panel-title "Datos de Empadronamiento" at bounding box center [324, 213] width 417 height 9
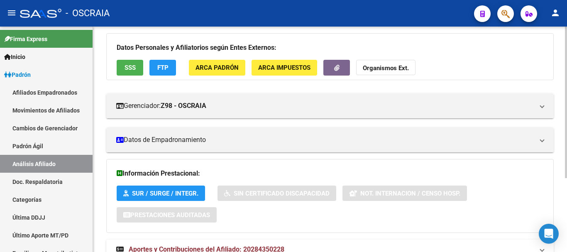
scroll to position [83, 0]
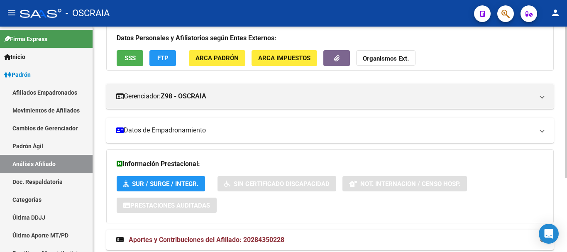
click at [191, 122] on mat-expansion-panel-header "Datos de Empadronamiento" at bounding box center [329, 130] width 447 height 25
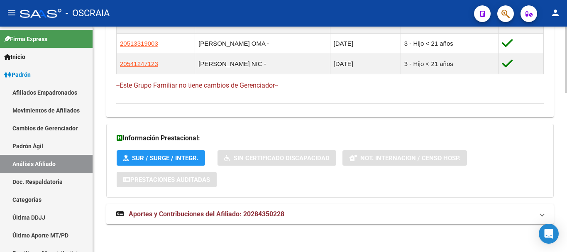
scroll to position [540, 0]
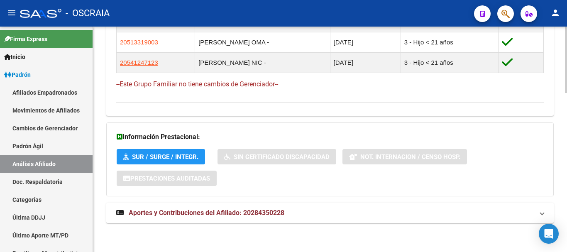
click at [227, 211] on span "Aportes y Contribuciones del Afiliado: 20284350228" at bounding box center [207, 213] width 156 height 8
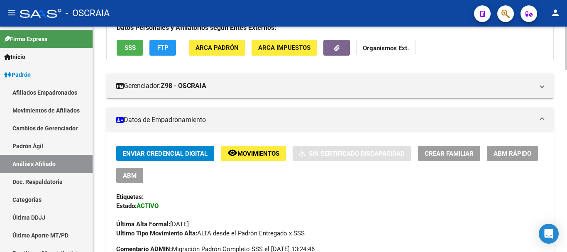
scroll to position [0, 0]
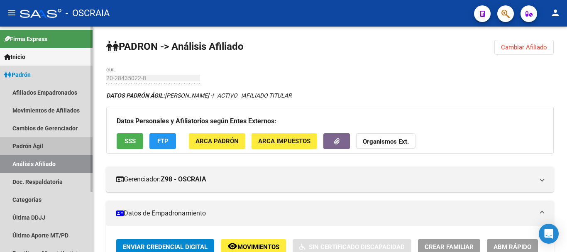
click at [34, 140] on link "Padrón Ágil" at bounding box center [46, 146] width 92 height 18
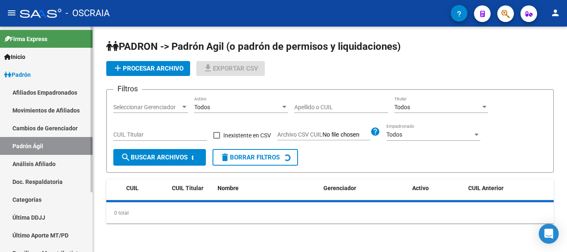
click at [32, 161] on link "Análisis Afiliado" at bounding box center [46, 164] width 92 height 18
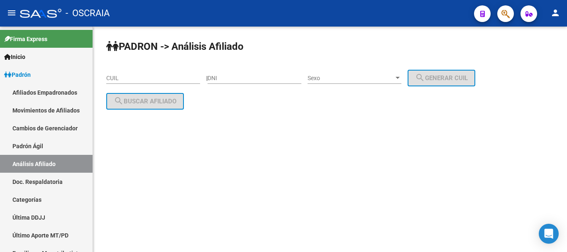
click at [169, 76] on input "CUIL" at bounding box center [153, 78] width 94 height 7
paste input "23-43867624-4"
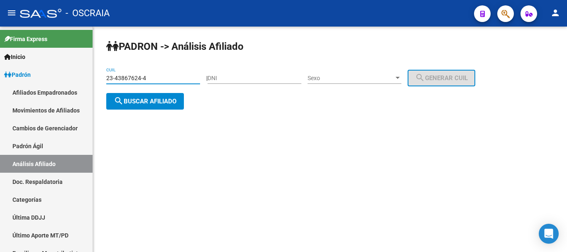
type input "23-43867624-4"
drag, startPoint x: 265, startPoint y: 130, endPoint x: 251, endPoint y: 124, distance: 16.0
click at [265, 129] on div "PADRON -> Análisis Afiliado 23-43867624-4 CUIL | DNI Sexo Sexo search Generar C…" at bounding box center [330, 82] width 474 height 110
click at [159, 97] on span "search Buscar afiliado" at bounding box center [145, 100] width 63 height 7
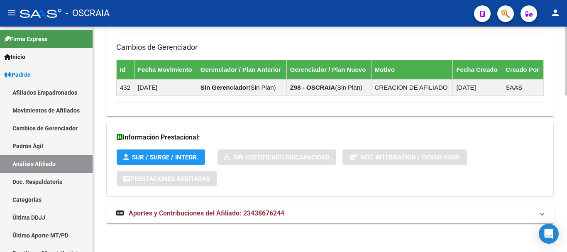
scroll to position [509, 0]
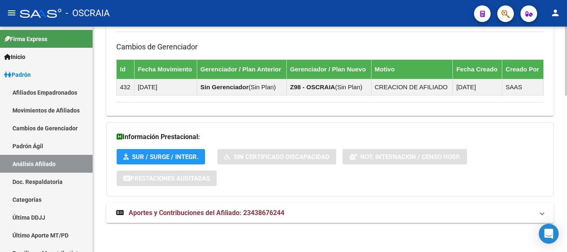
click at [235, 212] on span "Aportes y Contribuciones del Afiliado: 23438676244" at bounding box center [207, 213] width 156 height 8
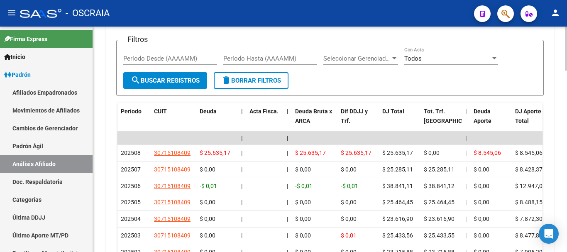
scroll to position [841, 0]
